Goal: Task Accomplishment & Management: Use online tool/utility

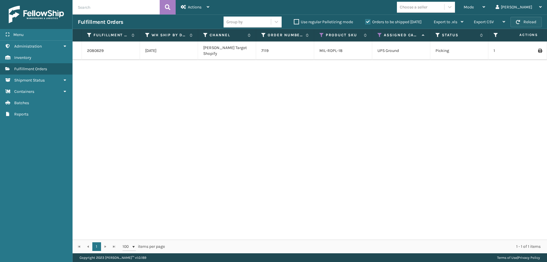
click at [529, 22] on button "Reload" at bounding box center [525, 22] width 31 height 10
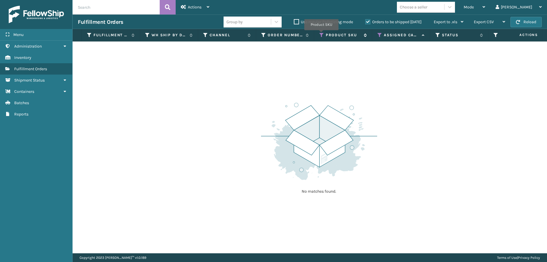
click at [321, 34] on icon at bounding box center [321, 35] width 5 height 5
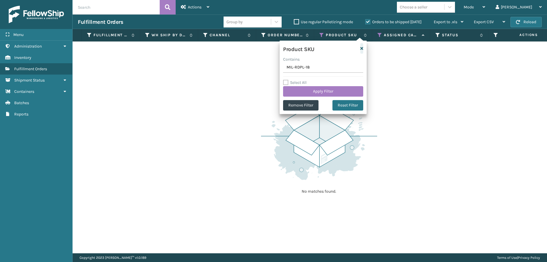
click at [360, 48] on icon "button" at bounding box center [361, 48] width 3 height 4
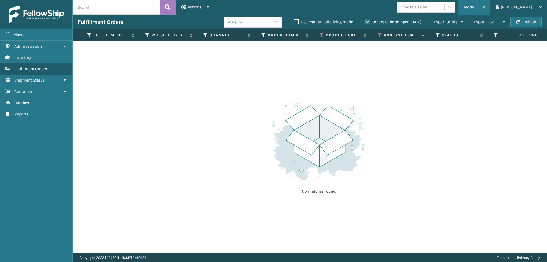
click at [485, 10] on div "Mode" at bounding box center [473, 7] width 21 height 15
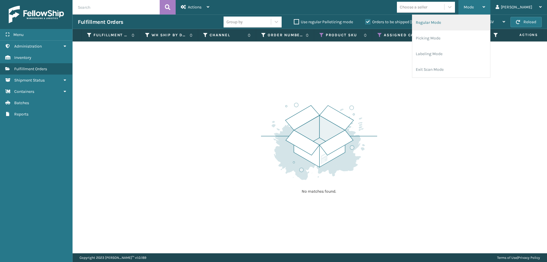
click at [490, 20] on li "Regular Mode" at bounding box center [451, 23] width 78 height 16
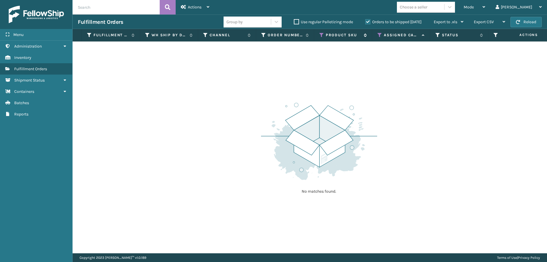
click at [322, 34] on icon at bounding box center [321, 35] width 5 height 5
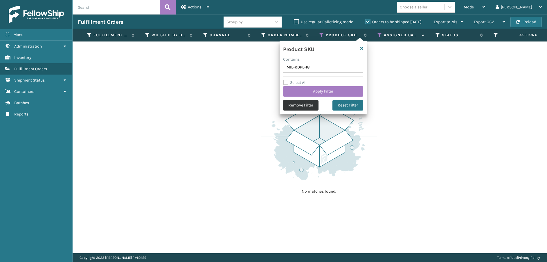
click at [303, 105] on button "Remove Filter" at bounding box center [300, 105] width 35 height 10
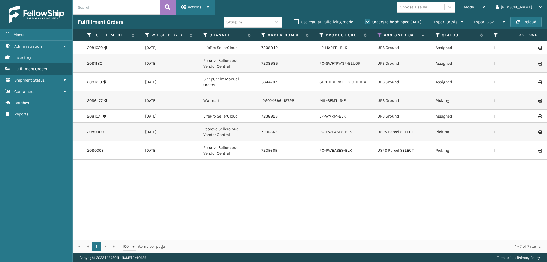
click at [189, 12] on div "Actions" at bounding box center [195, 7] width 28 height 15
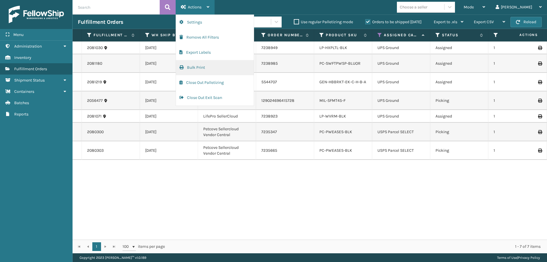
click at [196, 65] on button "Bulk Print" at bounding box center [215, 67] width 78 height 15
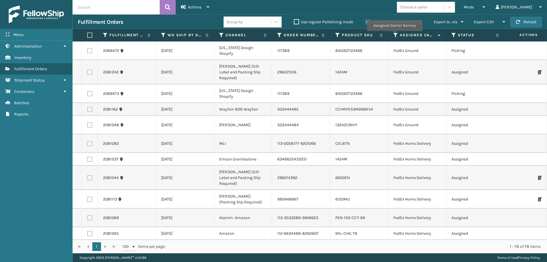
click at [394, 35] on icon at bounding box center [395, 35] width 5 height 5
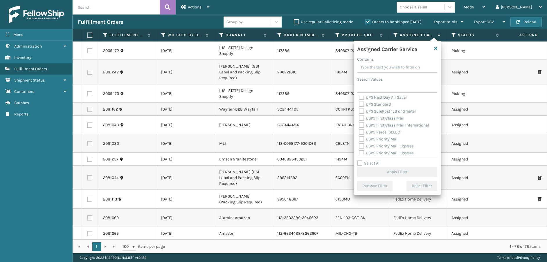
scroll to position [179, 0]
click at [361, 151] on label "USPS Priority Mail International" at bounding box center [391, 150] width 64 height 5
click at [359, 151] on input "USPS Priority Mail International" at bounding box center [359, 149] width 0 height 4
checkbox input "true"
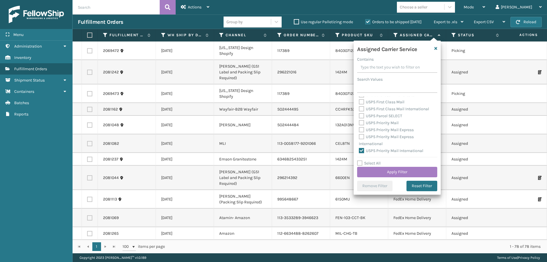
click at [361, 137] on label "USPS Priority Mail Express International" at bounding box center [386, 140] width 55 height 12
click at [359, 137] on input "USPS Priority Mail Express International" at bounding box center [359, 135] width 0 height 4
checkbox input "true"
click at [361, 130] on label "USPS Priority Mail Express" at bounding box center [386, 129] width 55 height 5
click at [359, 130] on input "USPS Priority Mail Express" at bounding box center [359, 129] width 0 height 4
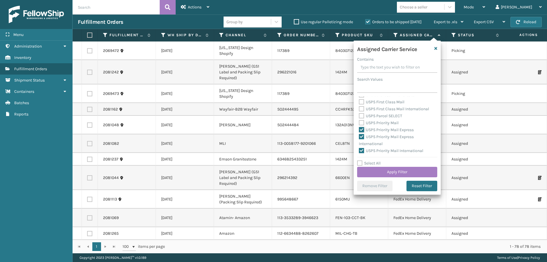
checkbox input "true"
click at [360, 122] on label "USPS Priority Mail" at bounding box center [379, 122] width 40 height 5
click at [359, 122] on input "USPS Priority Mail" at bounding box center [359, 122] width 0 height 4
checkbox input "true"
click at [360, 116] on label "USPS Parcel SELECT" at bounding box center [380, 115] width 43 height 5
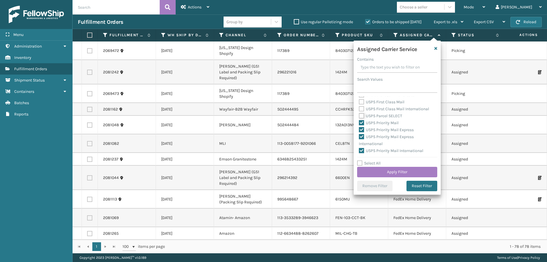
click at [359, 116] on input "USPS Parcel SELECT" at bounding box center [359, 115] width 0 height 4
checkbox input "true"
click at [359, 108] on label "USPS First Class Mail International" at bounding box center [394, 109] width 70 height 5
click at [359, 108] on input "USPS First Class Mail International" at bounding box center [359, 108] width 0 height 4
checkbox input "true"
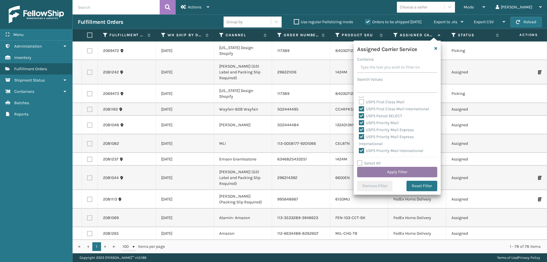
click at [385, 169] on button "Apply Filter" at bounding box center [397, 172] width 80 height 10
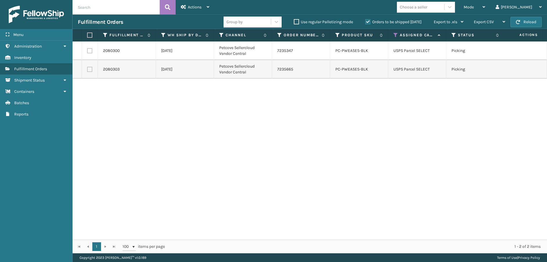
click at [89, 50] on label at bounding box center [89, 50] width 5 height 5
click at [87, 50] on input "checkbox" at bounding box center [87, 50] width 0 height 4
checkbox input "true"
click at [89, 71] on label at bounding box center [89, 69] width 5 height 5
click at [87, 71] on input "checkbox" at bounding box center [87, 69] width 0 height 4
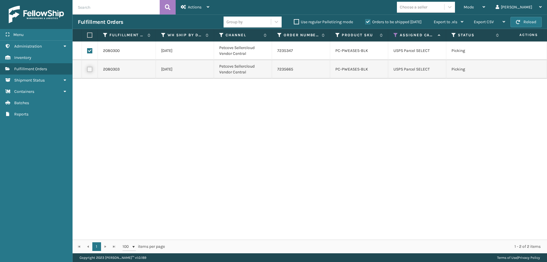
checkbox input "true"
click at [199, 6] on span "Actions" at bounding box center [195, 7] width 14 height 5
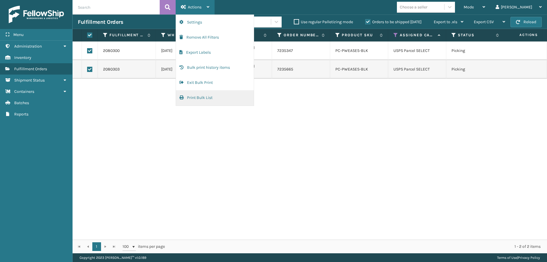
click at [214, 96] on button "Print Bulk List" at bounding box center [215, 97] width 78 height 15
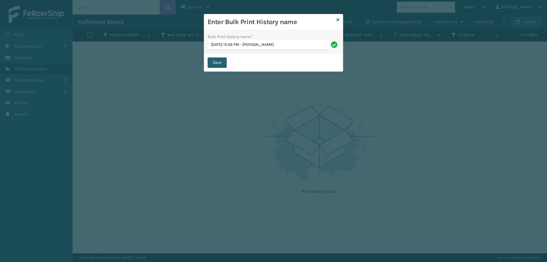
click at [214, 60] on button "Save" at bounding box center [217, 62] width 19 height 10
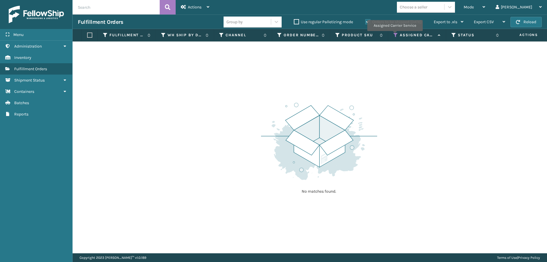
click at [395, 35] on icon at bounding box center [395, 35] width 5 height 5
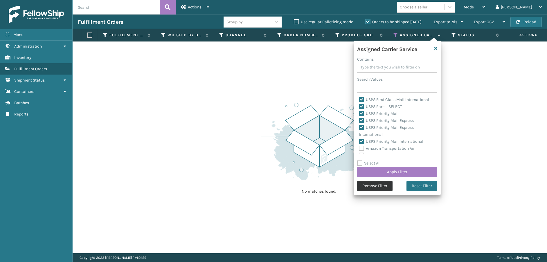
click at [378, 184] on button "Remove Filter" at bounding box center [374, 186] width 35 height 10
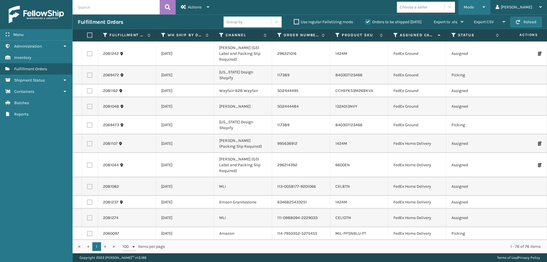
click at [474, 6] on span "Mode" at bounding box center [468, 7] width 10 height 5
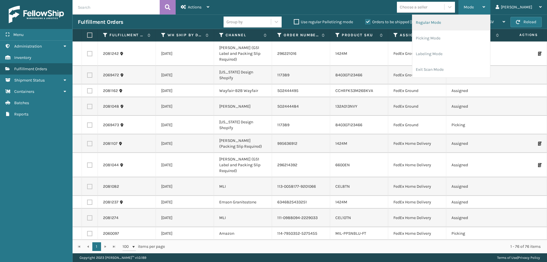
click at [466, 23] on li "Regular Mode" at bounding box center [451, 23] width 78 height 16
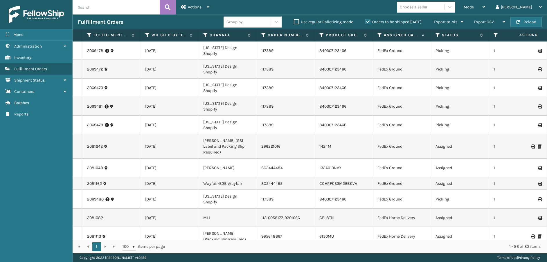
click at [377, 34] on th "Assigned Carrier Service" at bounding box center [401, 35] width 58 height 12
click at [379, 34] on icon at bounding box center [379, 35] width 5 height 5
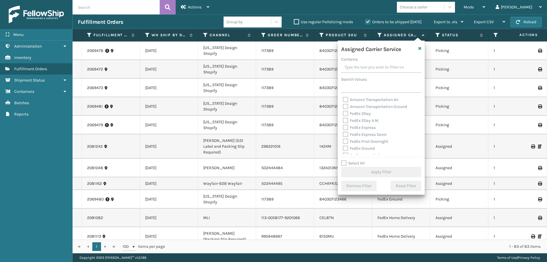
drag, startPoint x: 344, startPoint y: 163, endPoint x: 346, endPoint y: 160, distance: 3.8
click at [344, 163] on label "Select All" at bounding box center [353, 163] width 24 height 5
click at [344, 160] on input "Select All" at bounding box center [384, 160] width 87 height 1
checkbox input "true"
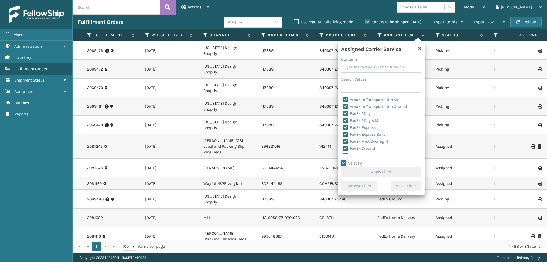
checkbox input "true"
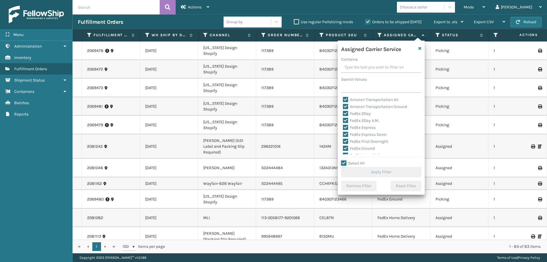
checkbox input "true"
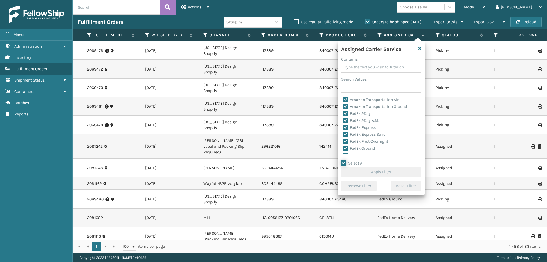
checkbox input "true"
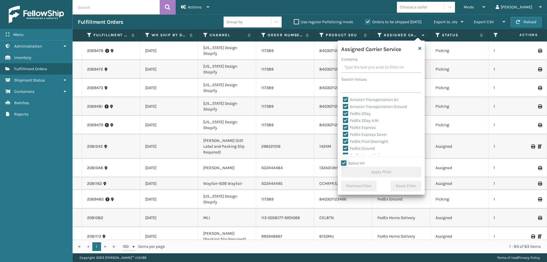
checkbox input "true"
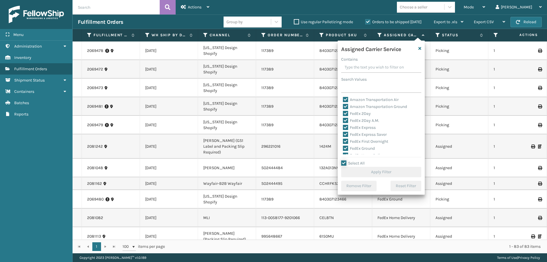
checkbox input "true"
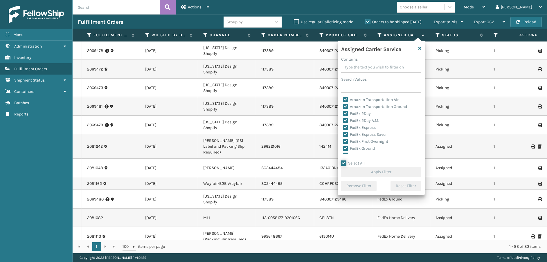
checkbox input "true"
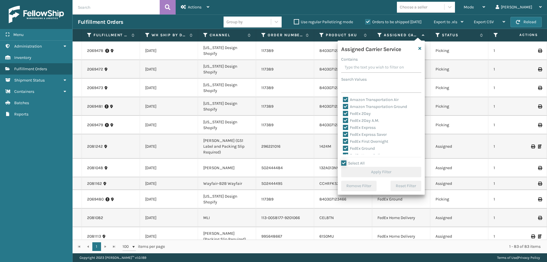
checkbox input "true"
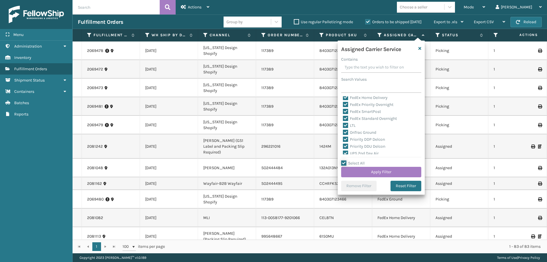
scroll to position [58, 0]
click at [347, 125] on label "LTL" at bounding box center [349, 125] width 13 height 5
click at [343, 125] on input "LTL" at bounding box center [343, 124] width 0 height 4
checkbox input "false"
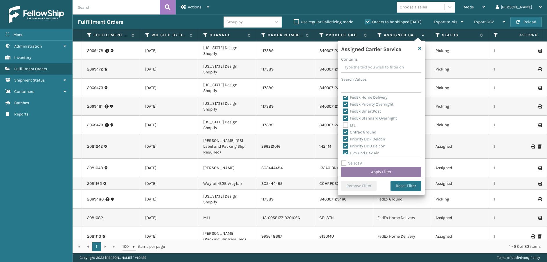
click at [368, 172] on button "Apply Filter" at bounding box center [381, 172] width 80 height 10
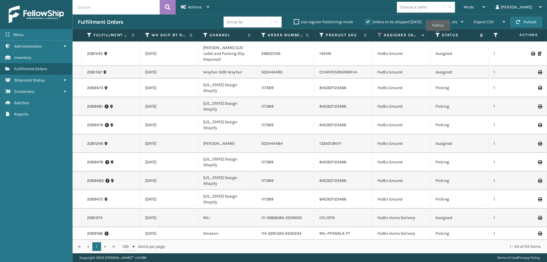
click at [437, 34] on icon at bounding box center [437, 35] width 5 height 5
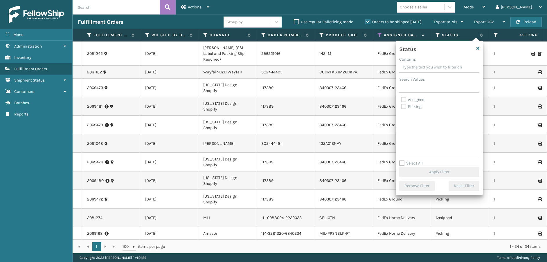
click at [405, 107] on label "Picking" at bounding box center [411, 106] width 21 height 5
click at [401, 107] on input "Picking" at bounding box center [401, 105] width 0 height 4
checkbox input "true"
click at [436, 174] on button "Apply Filter" at bounding box center [439, 172] width 80 height 10
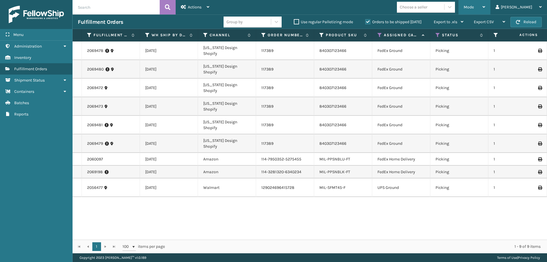
click at [485, 6] on icon at bounding box center [483, 7] width 3 height 4
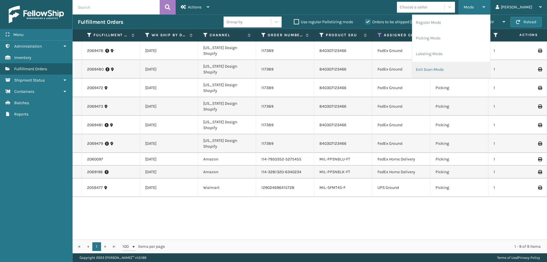
click at [463, 68] on li "Exit Scan Mode" at bounding box center [451, 70] width 78 height 16
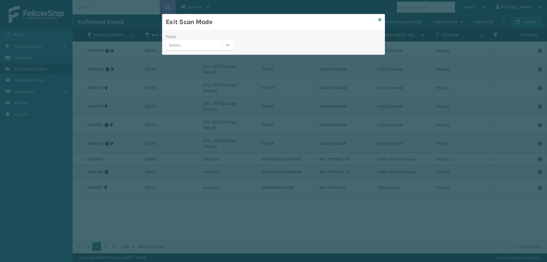
click at [227, 48] on div at bounding box center [227, 45] width 10 height 10
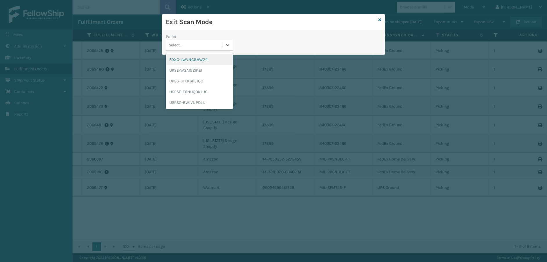
click at [215, 59] on div "FDXG-LWVNC8HW24" at bounding box center [199, 59] width 67 height 11
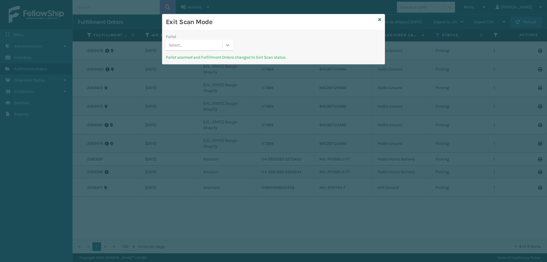
click at [229, 46] on icon at bounding box center [228, 45] width 6 height 6
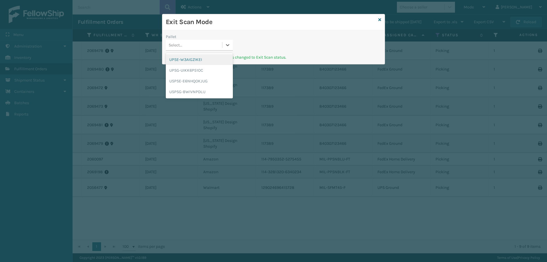
click at [212, 59] on div "UPSE-W3AIGZIKEI" at bounding box center [199, 59] width 67 height 11
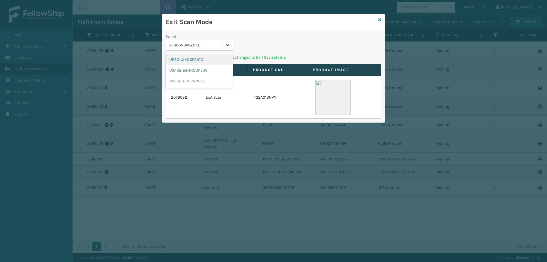
click at [223, 42] on div at bounding box center [227, 45] width 10 height 10
click at [200, 60] on div "UPSG-UIKK6P51OC" at bounding box center [199, 59] width 67 height 11
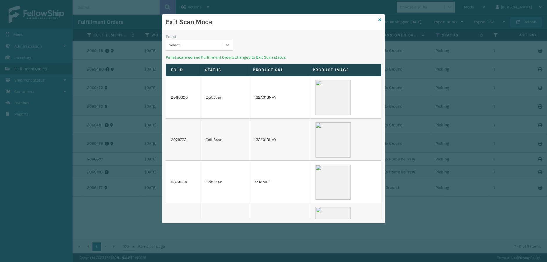
click at [224, 44] on div at bounding box center [227, 45] width 10 height 10
click at [207, 58] on div "USPSE-E6NHQOKJUG" at bounding box center [199, 59] width 67 height 11
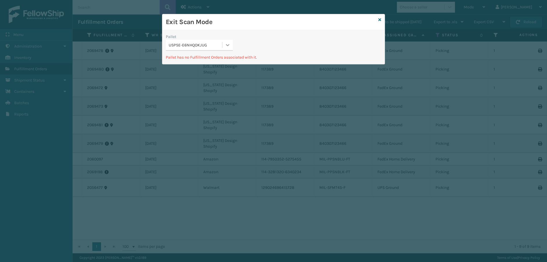
click at [230, 42] on icon at bounding box center [228, 45] width 6 height 6
click at [207, 68] on div "USPSG-BWIVNPDLIJ" at bounding box center [199, 70] width 67 height 11
click at [378, 20] on icon at bounding box center [379, 20] width 3 height 4
